Goal: Task Accomplishment & Management: Use online tool/utility

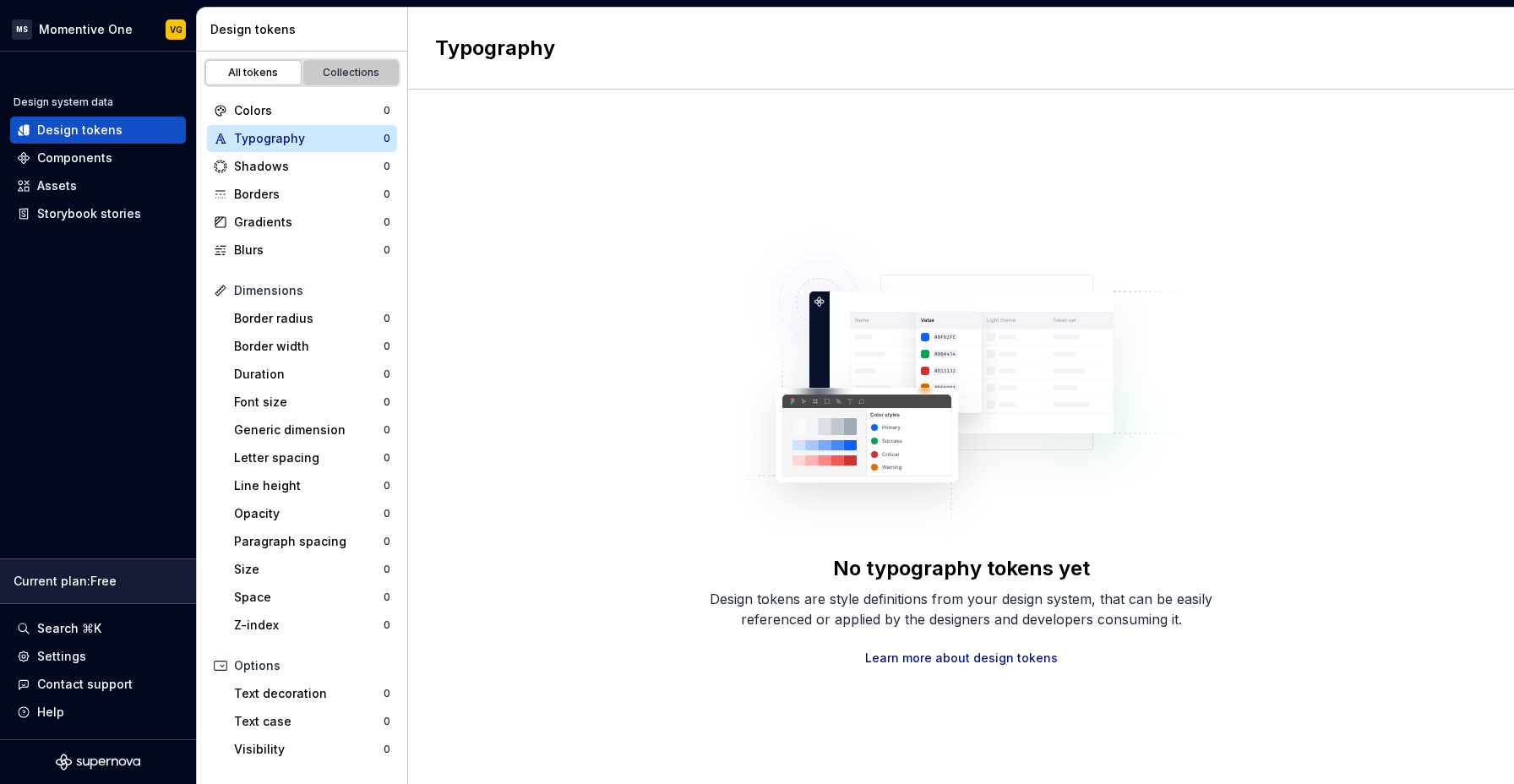
click at [327, 72] on div "Collections" at bounding box center [350, 72] width 84 height 13
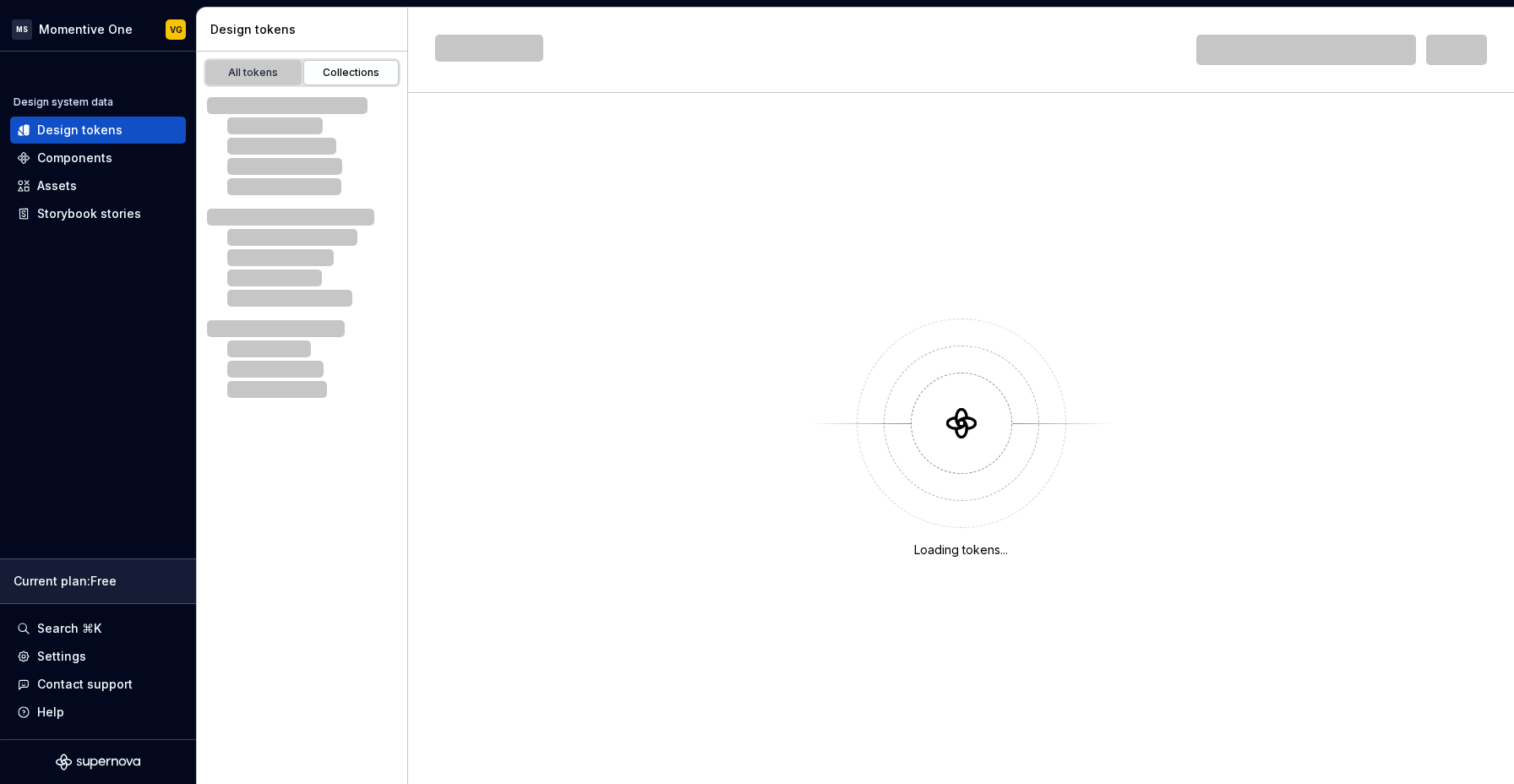
click at [233, 71] on div "All tokens" at bounding box center [253, 72] width 84 height 13
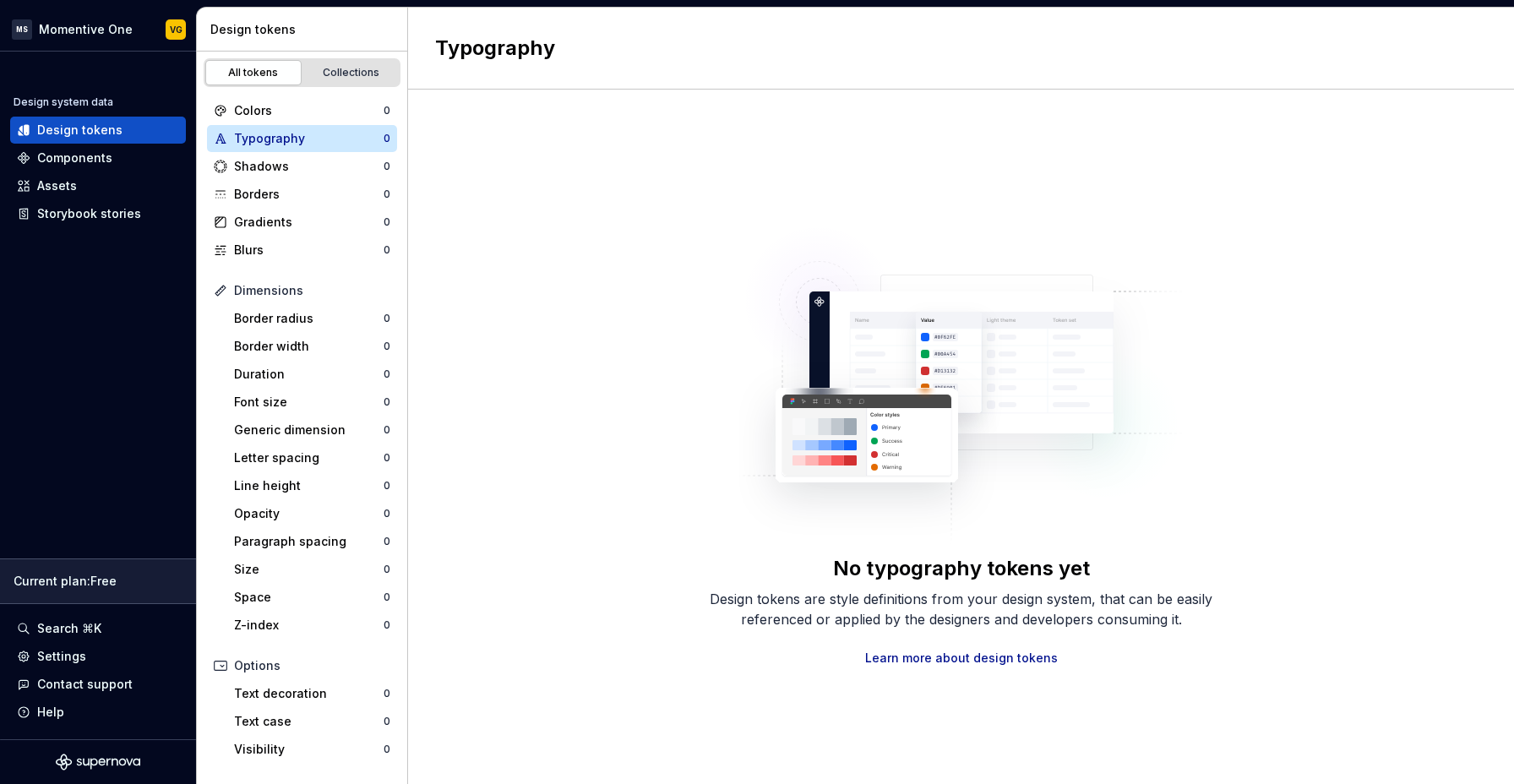
click at [853, 173] on div "No typography tokens yet Design tokens are style definitions from your design s…" at bounding box center [961, 436] width 1106 height 695
click at [111, 159] on div "Components" at bounding box center [97, 158] width 162 height 17
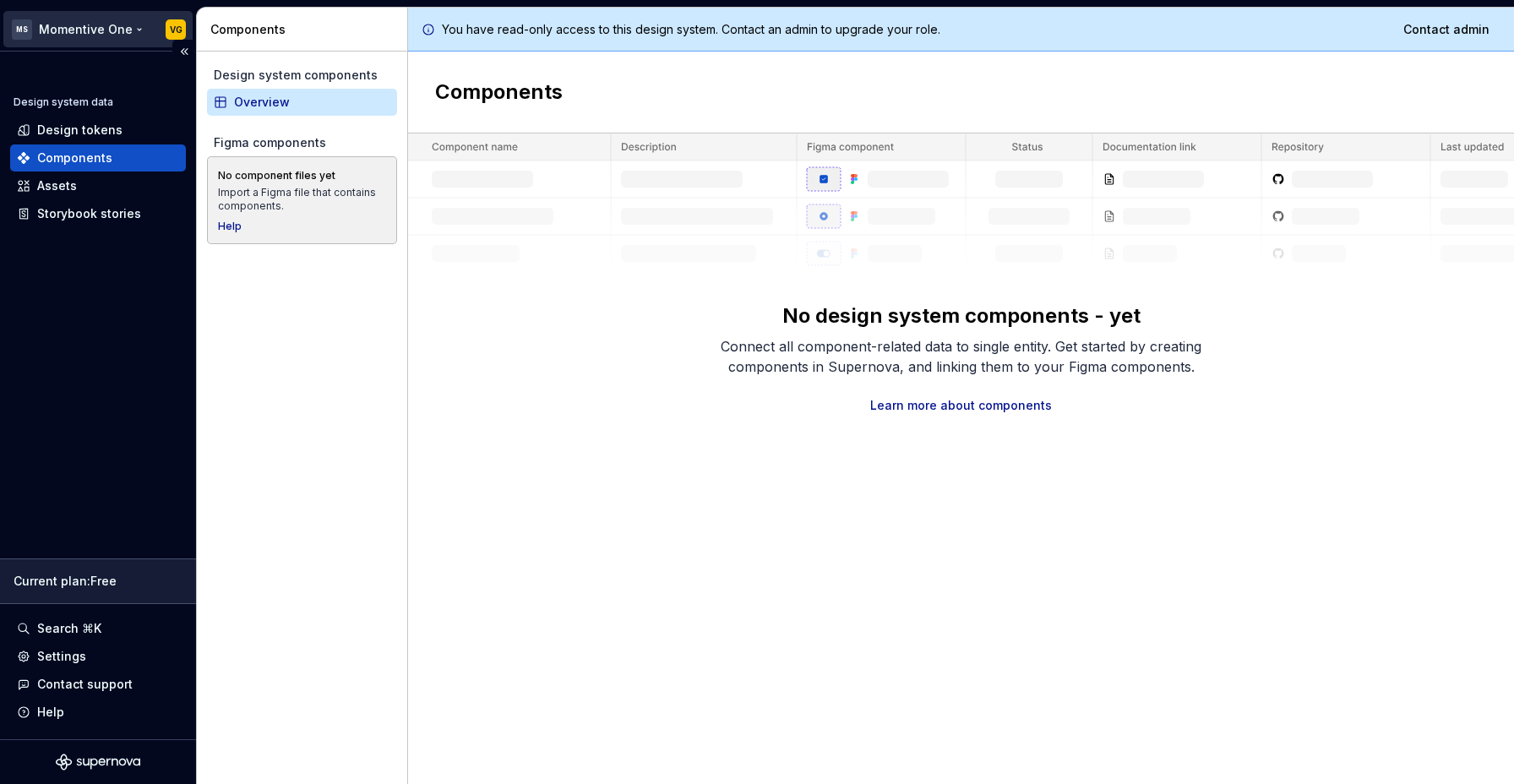
click at [94, 32] on html "MS Momentive One VG Design system data Design tokens Components Assets Storyboo…" at bounding box center [757, 392] width 1514 height 784
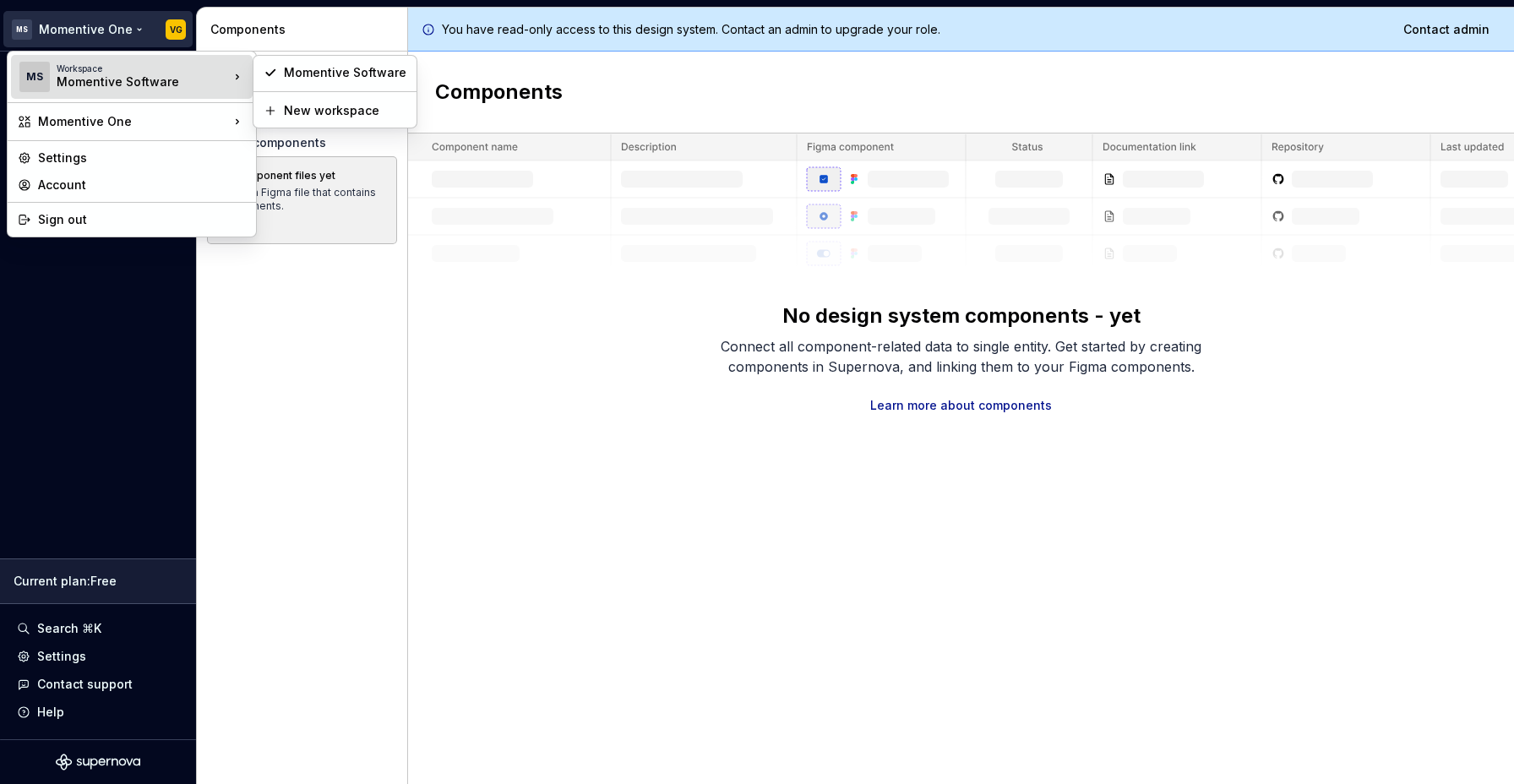
click at [154, 72] on div "Workspace" at bounding box center [142, 68] width 173 height 10
click at [332, 113] on div "New workspace" at bounding box center [345, 111] width 122 height 17
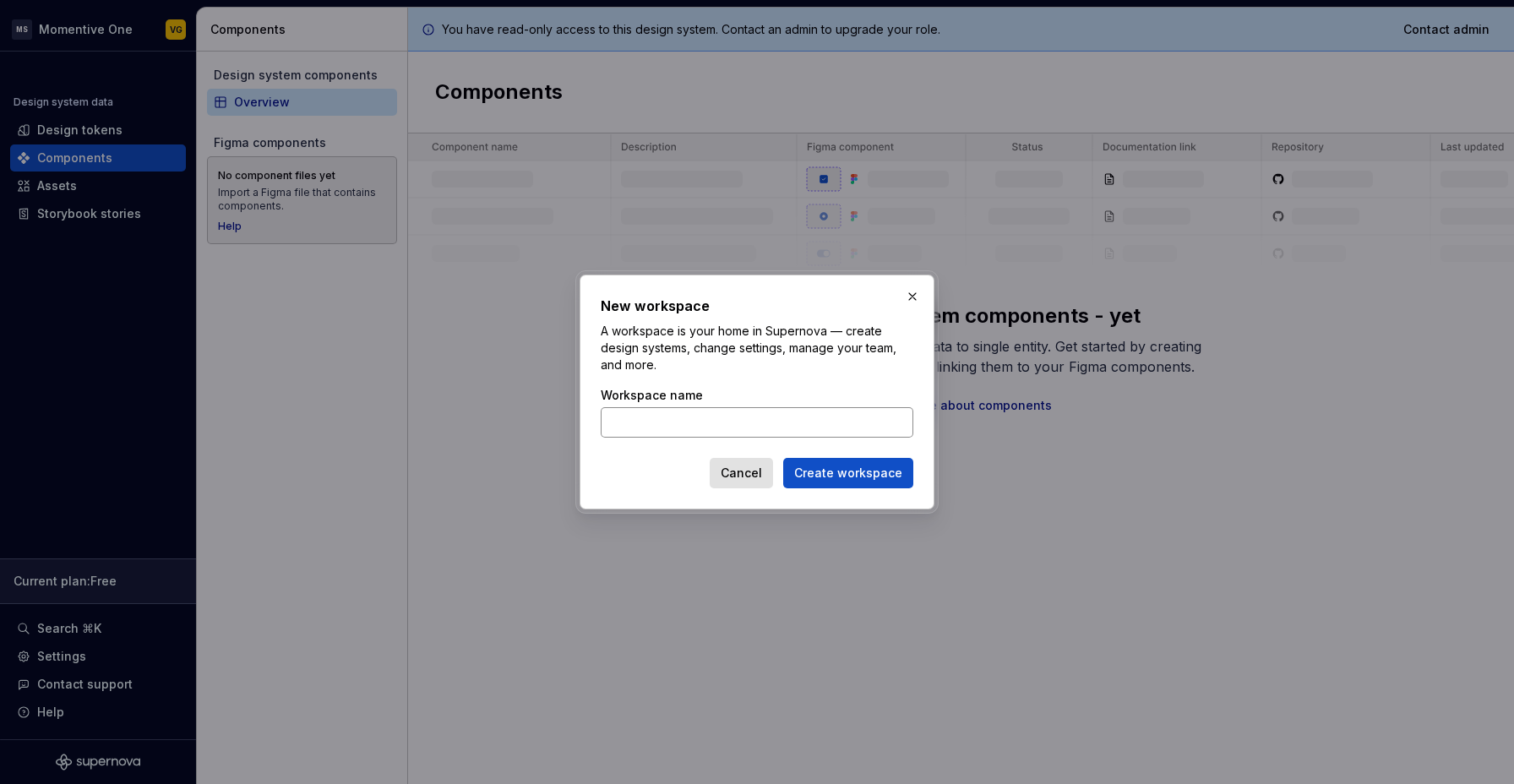
click at [647, 414] on input "Workspace name" at bounding box center [757, 422] width 312 height 30
type input "NewDesignSystem"
click at [783, 458] on button "Create workspace" at bounding box center [848, 473] width 130 height 30
